Goal: Navigation & Orientation: Go to known website

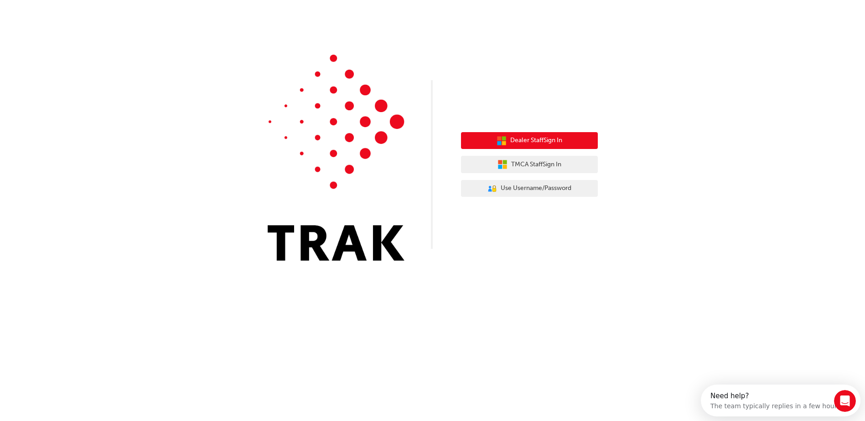
click at [540, 141] on span "Dealer Staff Sign In" at bounding box center [536, 140] width 52 height 10
